Goal: Transaction & Acquisition: Purchase product/service

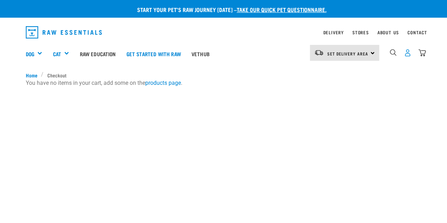
click at [404, 54] on img "dropdown navigation" at bounding box center [407, 52] width 7 height 7
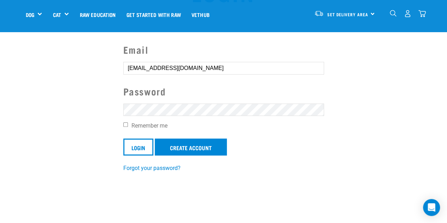
scroll to position [35, 0]
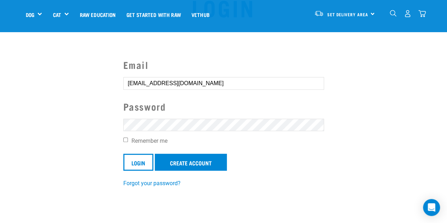
click at [123, 154] on input "Login" at bounding box center [138, 162] width 30 height 17
click at [135, 160] on input "Login" at bounding box center [138, 162] width 30 height 17
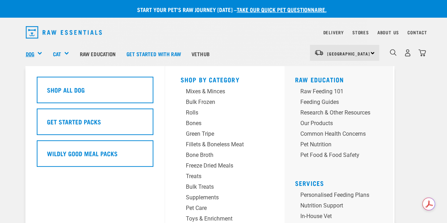
click at [34, 55] on link "Dog" at bounding box center [30, 54] width 8 height 8
click at [215, 97] on link "Mixes & Minces" at bounding box center [224, 92] width 88 height 11
click at [216, 90] on div "Mixes & Minces" at bounding box center [219, 91] width 66 height 8
click at [206, 91] on div "Mixes & Minces" at bounding box center [219, 91] width 66 height 8
click at [193, 94] on div "Mixes & Minces" at bounding box center [219, 91] width 66 height 8
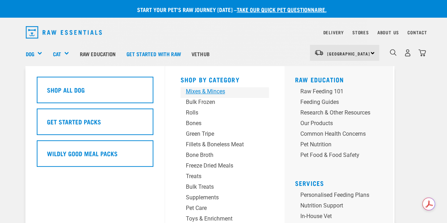
click at [201, 87] on div "Mixes & Minces" at bounding box center [219, 91] width 66 height 8
click at [200, 93] on div "Mixes & Minces" at bounding box center [219, 91] width 66 height 8
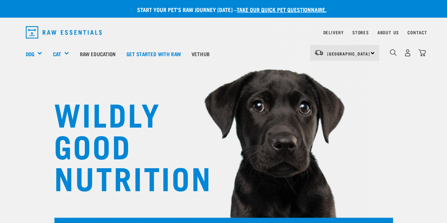
click at [434, 108] on div "WILDLY GOOD NUTRITION" at bounding box center [223, 120] width 447 height 240
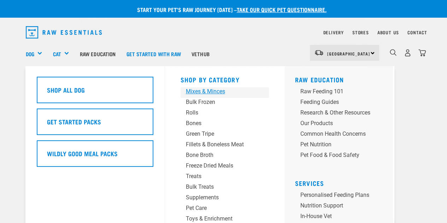
click at [196, 96] on div "Mixes & Minces" at bounding box center [219, 91] width 66 height 8
click at [196, 95] on div "Mixes & Minces" at bounding box center [219, 91] width 66 height 8
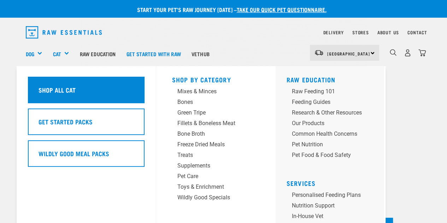
click at [65, 93] on h5 "Shop All Cat" at bounding box center [56, 89] width 37 height 9
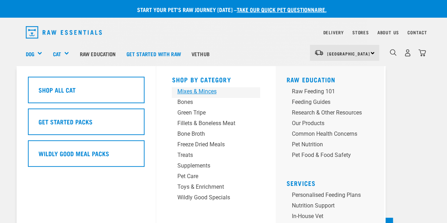
click at [182, 94] on div "Mixes & Minces" at bounding box center [210, 91] width 66 height 8
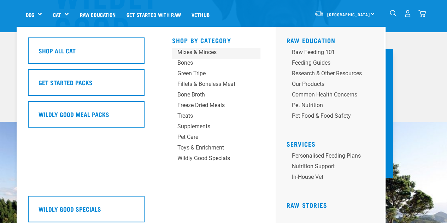
scroll to position [35, 0]
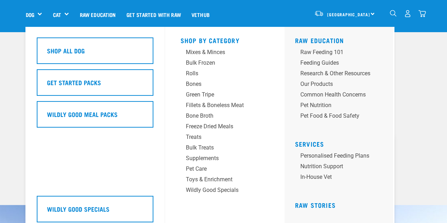
click at [40, 11] on div "Dog" at bounding box center [37, 14] width 22 height 28
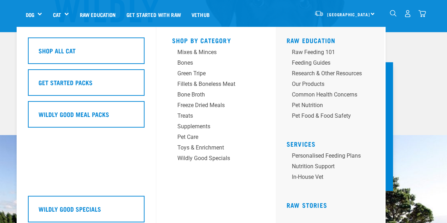
scroll to position [106, 0]
click at [61, 99] on link "Get Started Packs" at bounding box center [86, 85] width 117 height 32
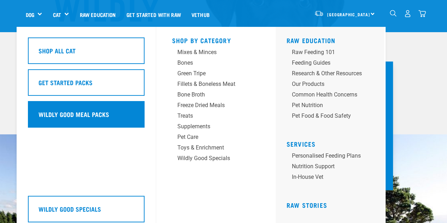
click at [60, 111] on h5 "Wildly Good Meal Packs" at bounding box center [73, 113] width 71 height 9
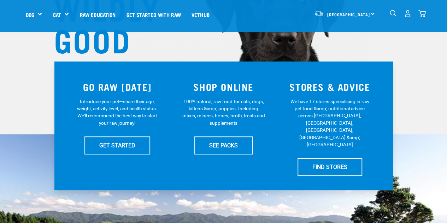
click at [410, 14] on img "dropdown navigation" at bounding box center [407, 13] width 7 height 7
click at [405, 14] on img "dropdown navigation" at bounding box center [407, 13] width 7 height 7
click at [391, 14] on img "dropdown navigation" at bounding box center [393, 13] width 7 height 7
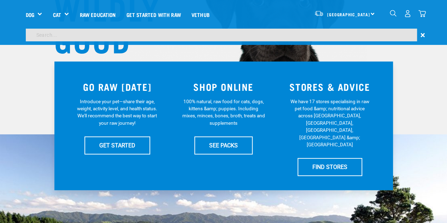
click at [37, 34] on input "search" at bounding box center [221, 35] width 391 height 13
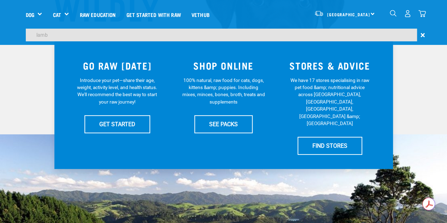
type input "lamb"
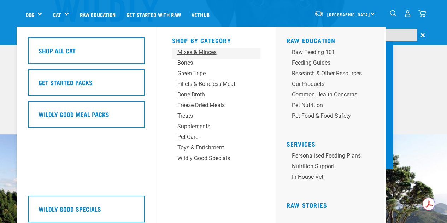
click at [191, 52] on div "Mixes & Minces" at bounding box center [210, 52] width 66 height 8
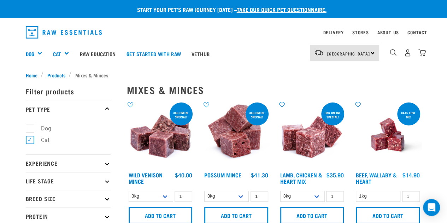
click at [33, 130] on label "Dog" at bounding box center [42, 128] width 24 height 9
click at [30, 129] on input "Dog" at bounding box center [28, 127] width 5 height 5
checkbox input "true"
click at [30, 141] on label "Cat" at bounding box center [41, 140] width 23 height 9
click at [30, 141] on input "Cat" at bounding box center [28, 138] width 5 height 5
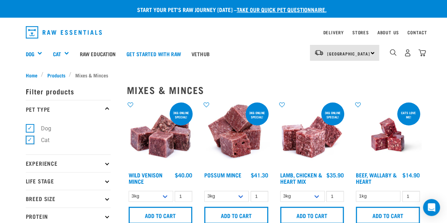
checkbox input "false"
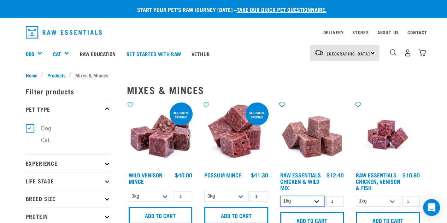
click at [299, 200] on select "1kg 3kg Bulk (10kg)" at bounding box center [302, 201] width 44 height 11
select select "709"
click at [280, 196] on select "1kg 3kg Bulk (10kg)" at bounding box center [302, 201] width 44 height 11
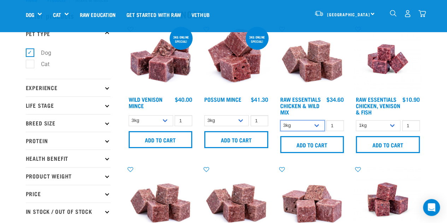
scroll to position [35, 0]
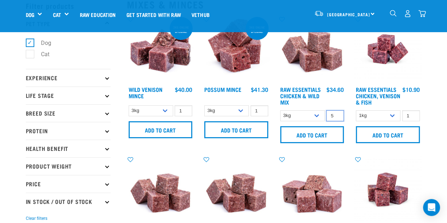
drag, startPoint x: 335, startPoint y: 115, endPoint x: 327, endPoint y: 114, distance: 7.8
click at [327, 114] on input "5" at bounding box center [335, 115] width 18 height 11
click at [336, 117] on input "4" at bounding box center [335, 115] width 18 height 11
click at [336, 117] on input "3" at bounding box center [335, 115] width 18 height 11
type input "2"
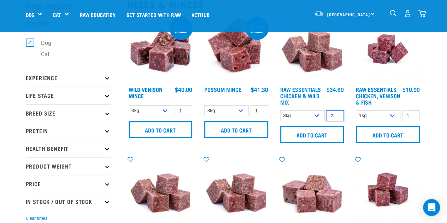
click at [336, 117] on input "2" at bounding box center [335, 115] width 18 height 11
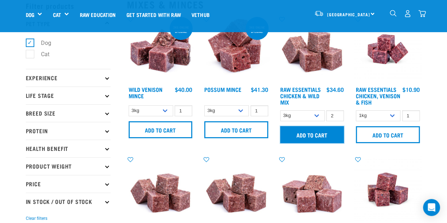
click at [330, 132] on input "Add to cart" at bounding box center [312, 134] width 64 height 17
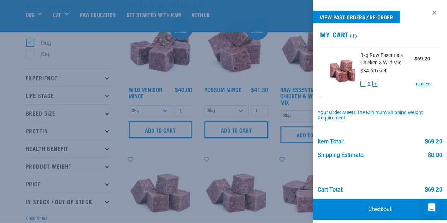
click at [276, 9] on div at bounding box center [223, 111] width 447 height 223
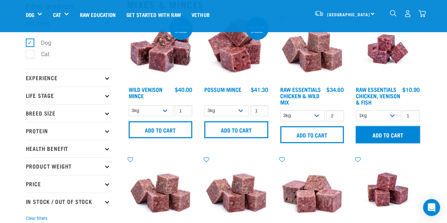
click at [382, 135] on input "Add to cart" at bounding box center [388, 134] width 64 height 17
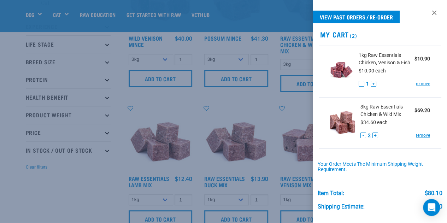
scroll to position [71, 0]
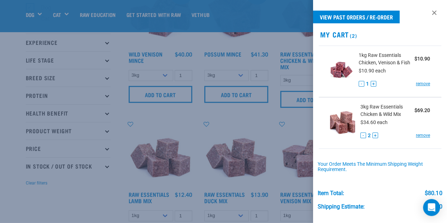
click at [150, 166] on div at bounding box center [223, 111] width 447 height 223
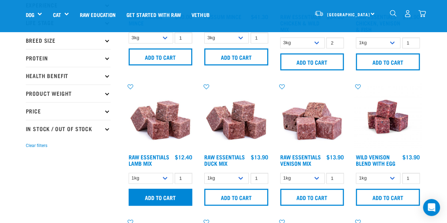
scroll to position [141, 0]
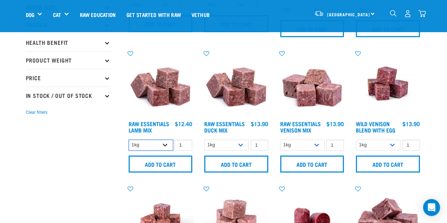
click at [165, 142] on select "1kg 3kg Bulk (10kg)" at bounding box center [151, 144] width 44 height 11
select select "24"
click at [129, 139] on select "1kg 3kg Bulk (10kg)" at bounding box center [151, 144] width 44 height 11
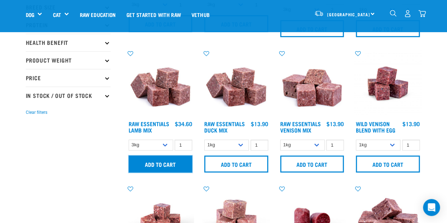
click at [141, 162] on input "Add to cart" at bounding box center [161, 163] width 64 height 17
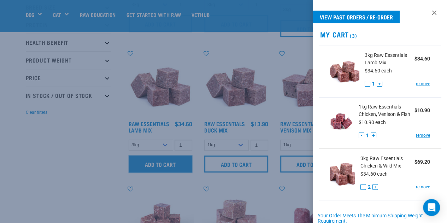
scroll to position [115, 0]
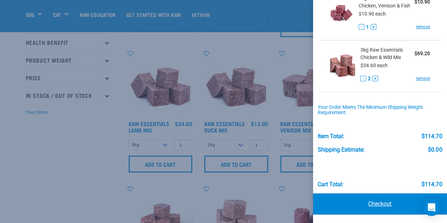
click at [357, 206] on link "Checkout" at bounding box center [380, 203] width 134 height 21
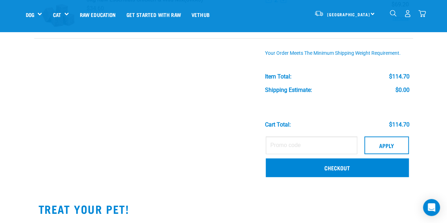
scroll to position [177, 0]
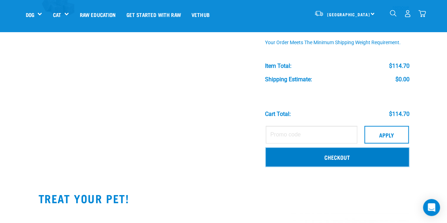
click at [292, 152] on link "Checkout" at bounding box center [337, 157] width 143 height 18
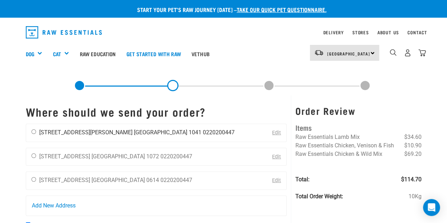
click at [68, 135] on li "[STREET_ADDRESS][PERSON_NAME]" at bounding box center [85, 132] width 93 height 7
click at [69, 131] on li "[STREET_ADDRESS][PERSON_NAME]" at bounding box center [85, 132] width 93 height 7
click at [36, 130] on div "Anna Hood 4 Simmonds Avenue Auckland 1041 0220200447" at bounding box center [133, 133] width 214 height 18
click at [31, 132] on div "Anna Hood 4 Simmonds Avenue Auckland 1041 0220200447" at bounding box center [133, 133] width 214 height 18
click at [33, 132] on input "radio" at bounding box center [33, 131] width 5 height 5
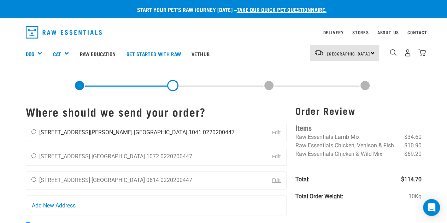
radio input "true"
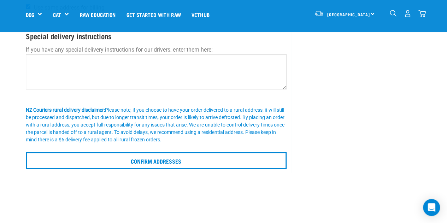
scroll to position [177, 0]
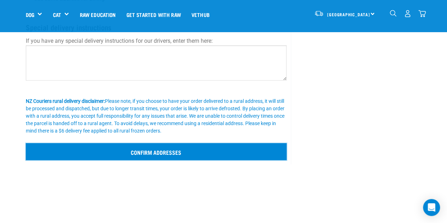
click at [124, 148] on input "Confirm addresses" at bounding box center [156, 151] width 261 height 17
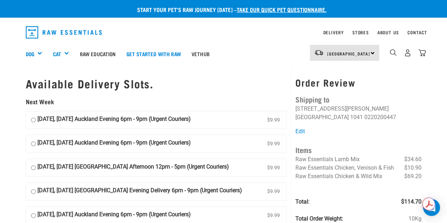
click at [33, 119] on input "[DATE], [DATE] Auckland Evening 6pm - 9pm (Urgent Couriers) $9.99" at bounding box center [33, 120] width 5 height 11
radio input "true"
click at [35, 120] on input "[DATE], [DATE] Auckland Evening 6pm - 9pm (Urgent Couriers) $9.99" at bounding box center [33, 120] width 5 height 11
click at [33, 144] on input "[DATE], [DATE] Auckland Evening 6pm - 9pm (Urgent Couriers) $9.99" at bounding box center [33, 143] width 5 height 11
radio input "true"
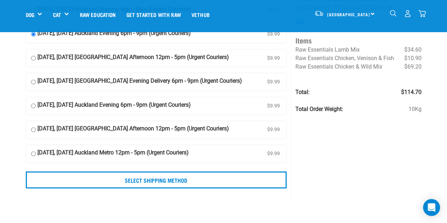
scroll to position [71, 0]
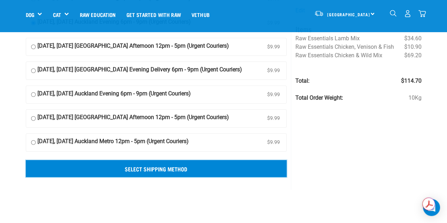
click at [156, 166] on input "Select Shipping Method" at bounding box center [156, 168] width 261 height 17
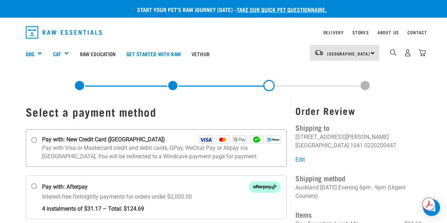
click at [34, 137] on input "Pay with: New Credit Card ([GEOGRAPHIC_DATA])" at bounding box center [34, 140] width 6 height 6
radio input "true"
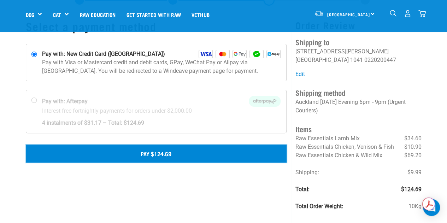
click at [153, 157] on button "Pay $124.69" at bounding box center [156, 153] width 261 height 18
